Goal: Complete application form

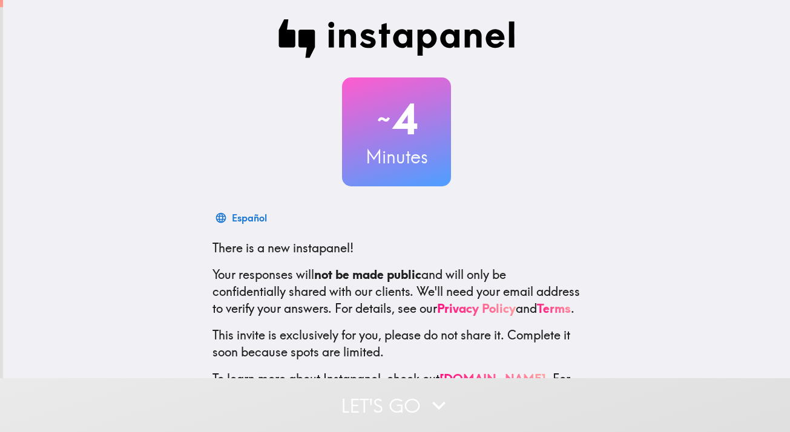
scroll to position [62, 0]
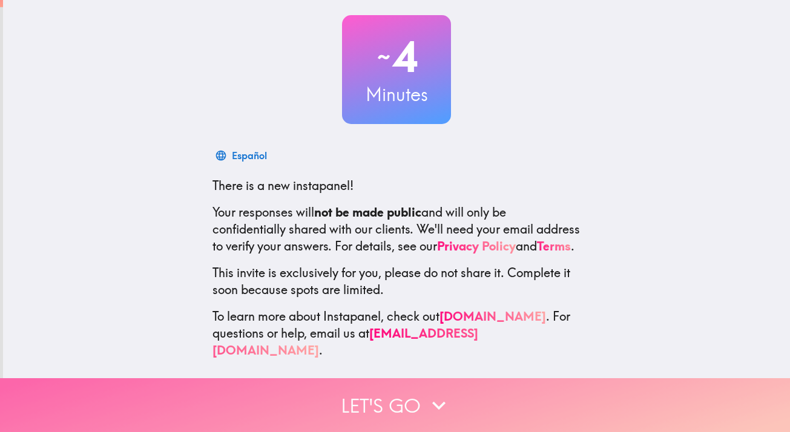
click at [395, 408] on button "Let's go" at bounding box center [395, 405] width 790 height 54
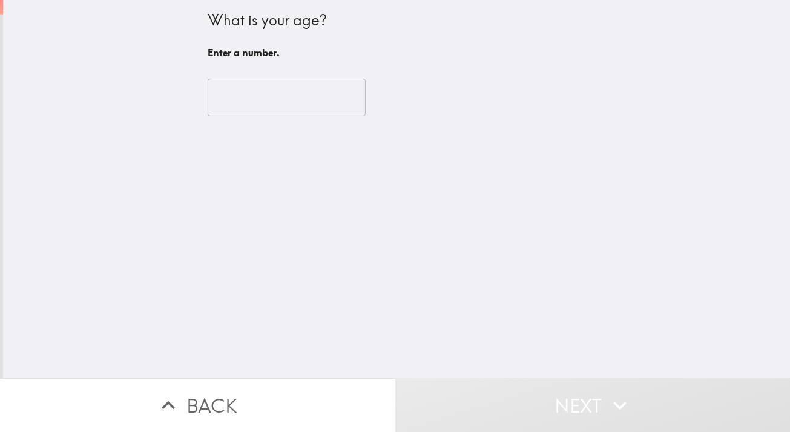
click at [267, 103] on input "number" at bounding box center [287, 98] width 158 height 38
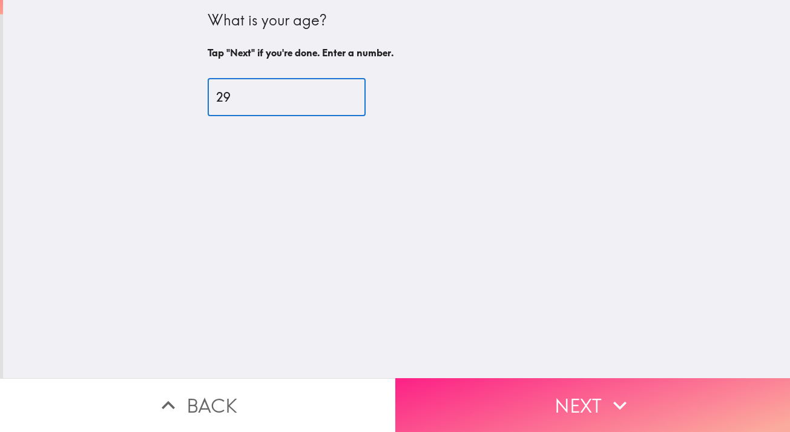
type input "29"
click at [515, 417] on button "Next" at bounding box center [592, 405] width 395 height 54
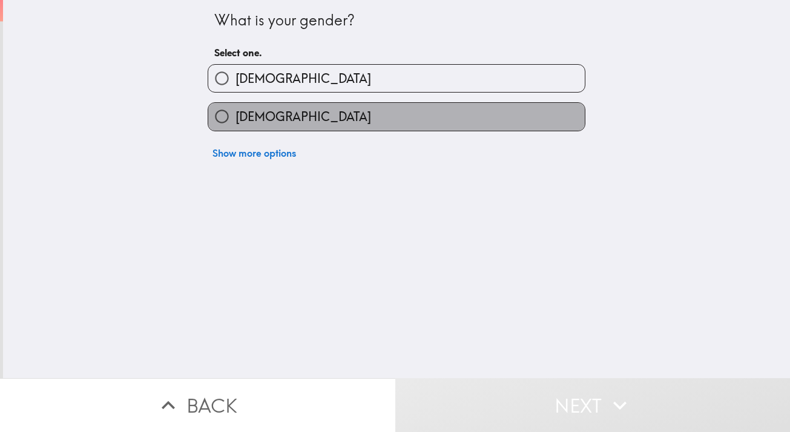
click at [256, 121] on span "[DEMOGRAPHIC_DATA]" at bounding box center [303, 116] width 136 height 17
click at [235, 121] on input "[DEMOGRAPHIC_DATA]" at bounding box center [221, 116] width 27 height 27
radio input "true"
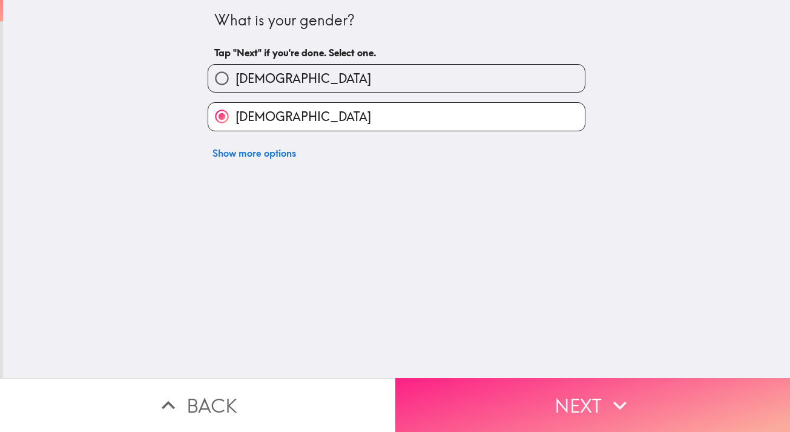
click at [519, 396] on button "Next" at bounding box center [592, 405] width 395 height 54
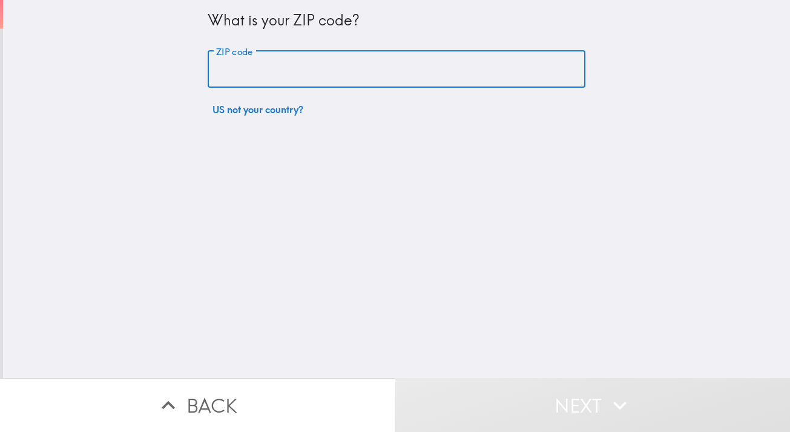
click at [254, 68] on input "ZIP code" at bounding box center [397, 70] width 378 height 38
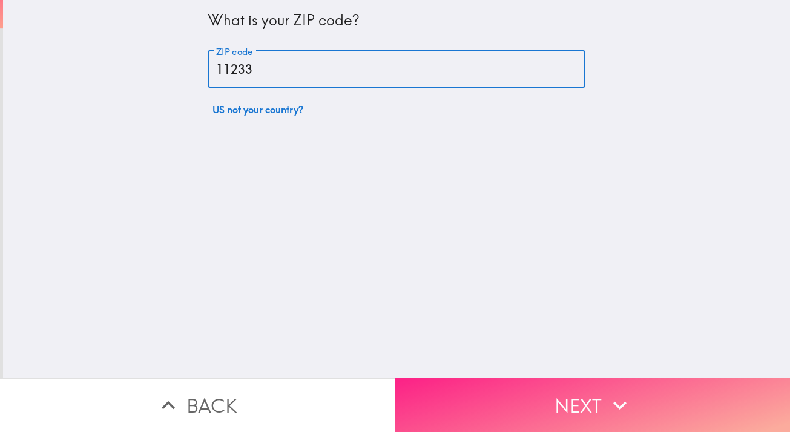
type input "11233"
click at [594, 419] on button "Next" at bounding box center [592, 405] width 395 height 54
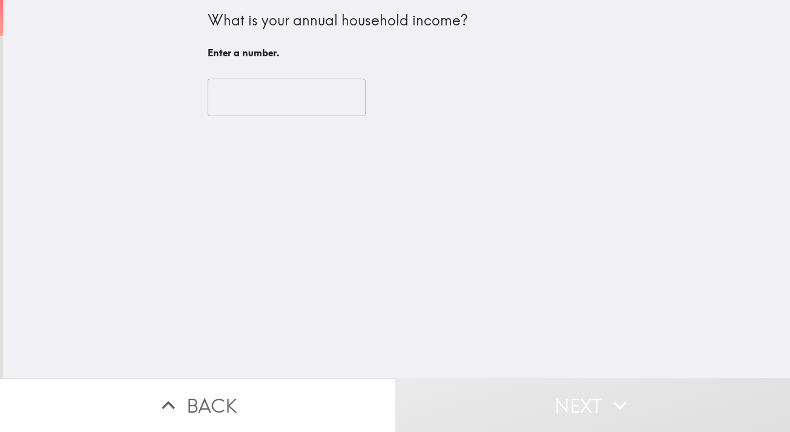
click at [293, 108] on input "number" at bounding box center [287, 98] width 158 height 38
type input "5"
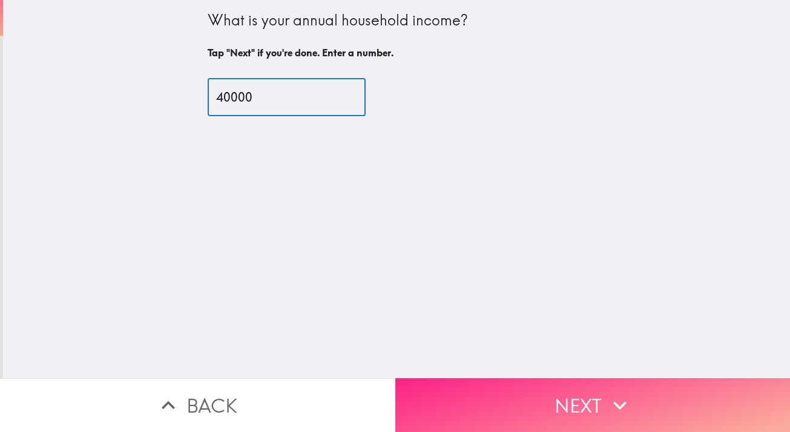
type input "40000"
click at [444, 396] on button "Next" at bounding box center [592, 405] width 395 height 54
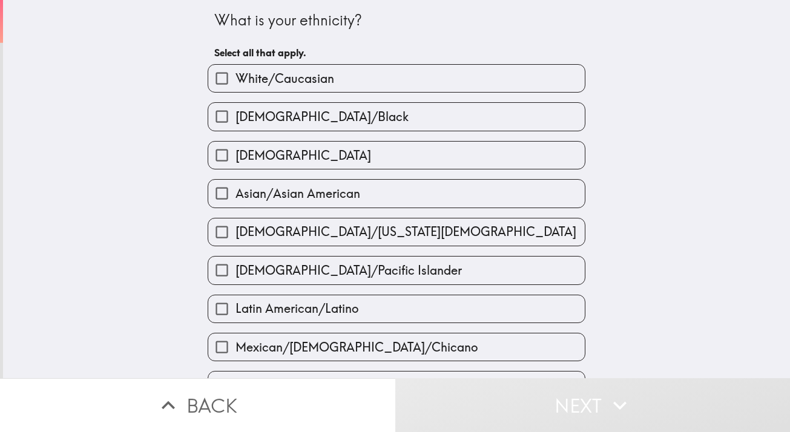
click at [280, 185] on label "Asian/Asian American" at bounding box center [396, 193] width 376 height 27
click at [235, 185] on input "Asian/Asian American" at bounding box center [221, 193] width 27 height 27
checkbox input "true"
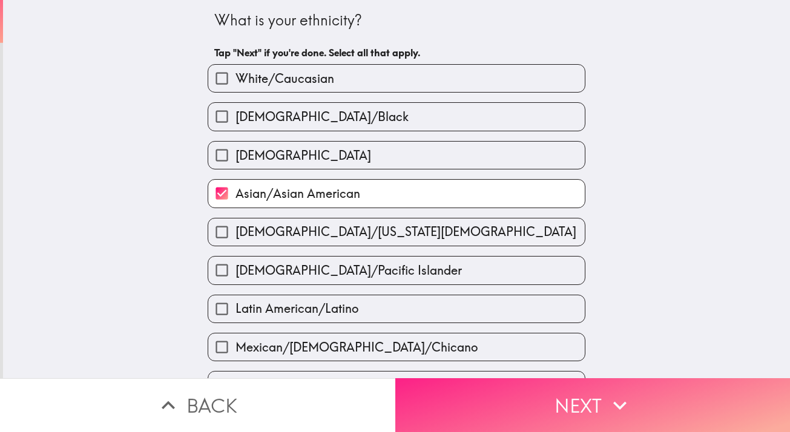
click at [493, 410] on button "Next" at bounding box center [592, 405] width 395 height 54
